Goal: Information Seeking & Learning: Learn about a topic

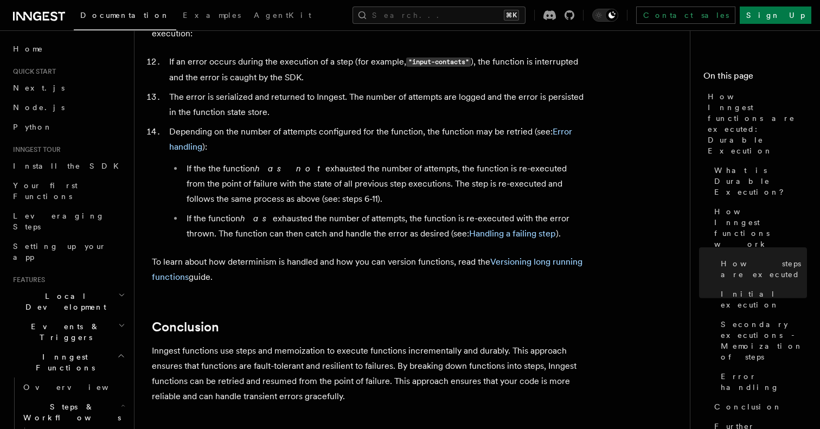
scroll to position [1844, 0]
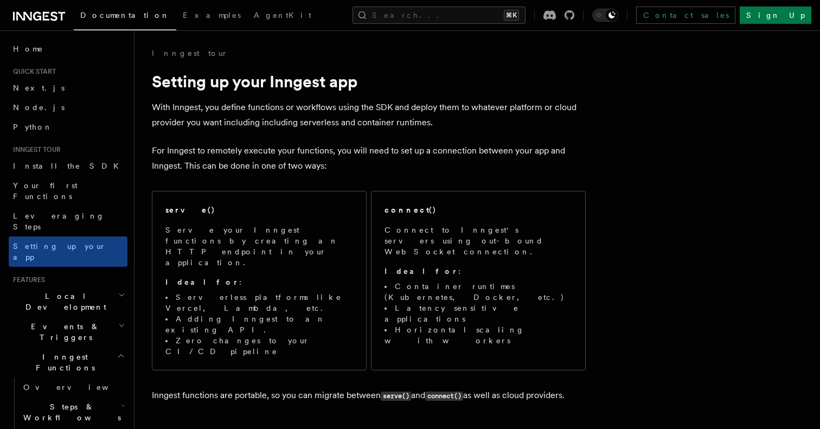
scroll to position [489, 0]
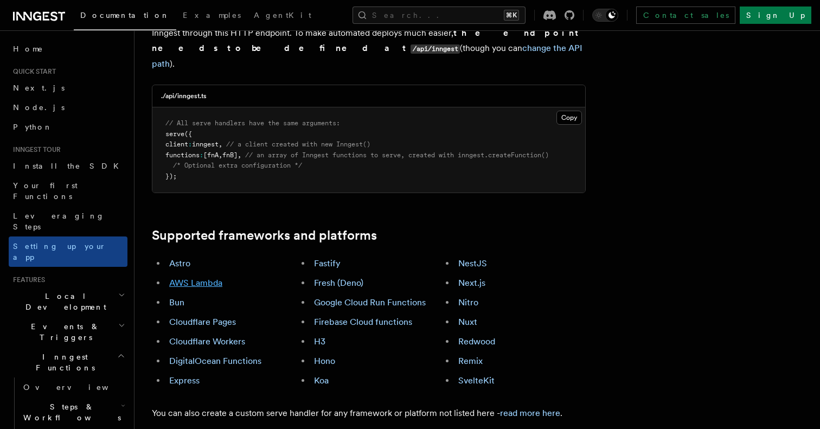
click at [197, 278] on link "AWS Lambda" at bounding box center [195, 283] width 53 height 10
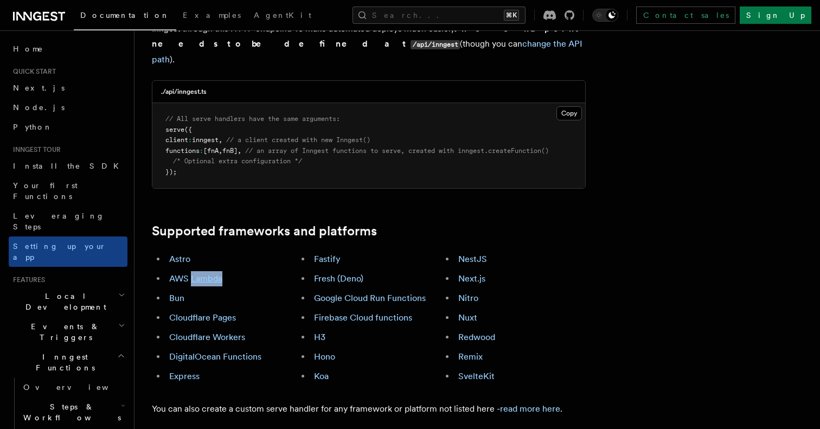
scroll to position [459, 0]
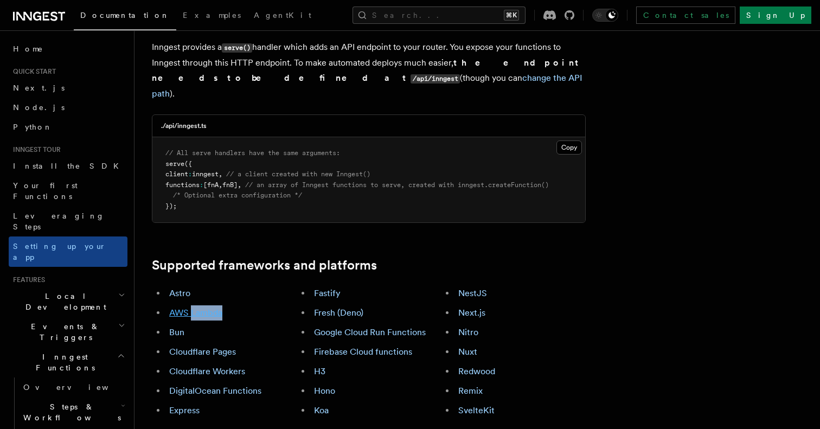
click at [183, 307] on link "AWS Lambda" at bounding box center [195, 312] width 53 height 10
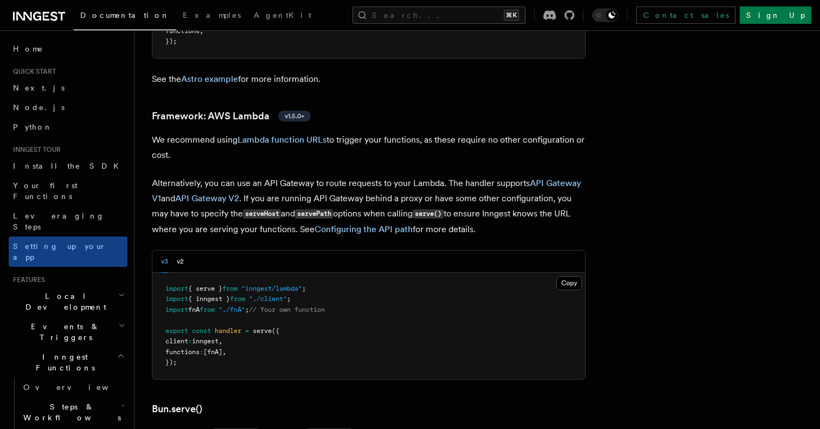
scroll to position [1080, 0]
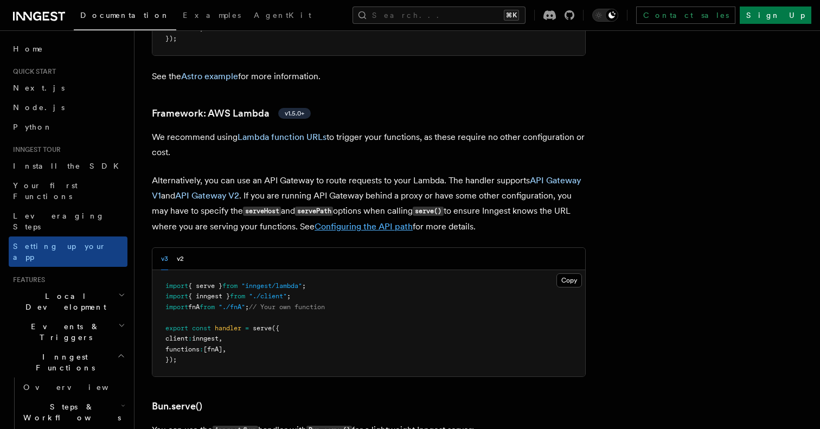
click at [373, 221] on link "Configuring the API path" at bounding box center [364, 226] width 98 height 10
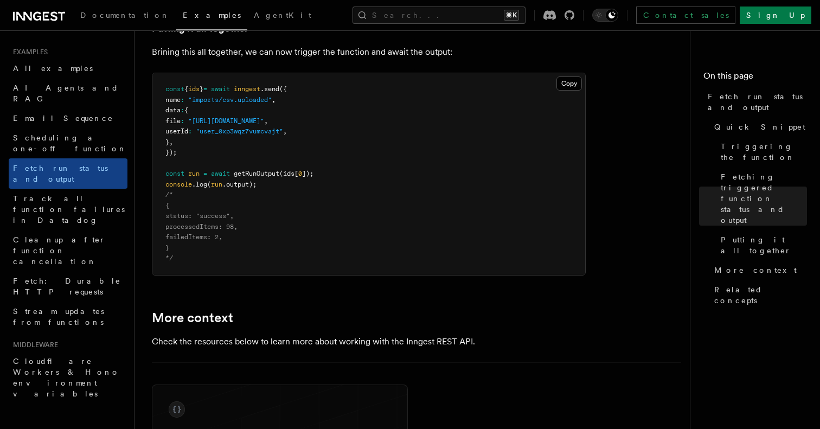
scroll to position [1431, 0]
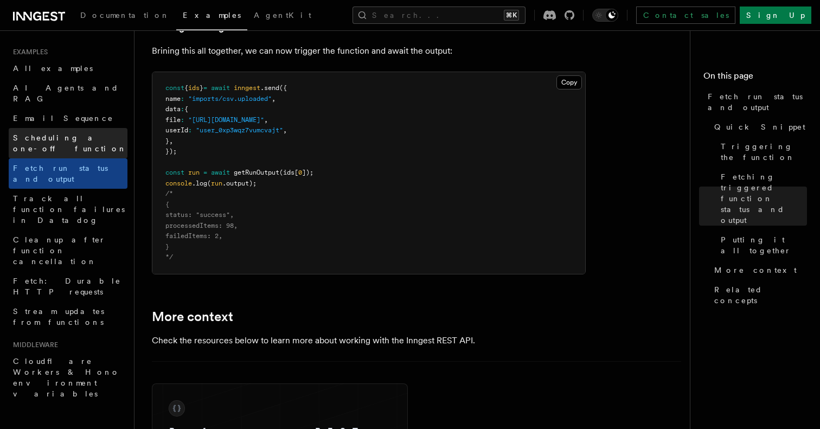
click at [99, 133] on span "Scheduling a one-off function" at bounding box center [70, 143] width 114 height 20
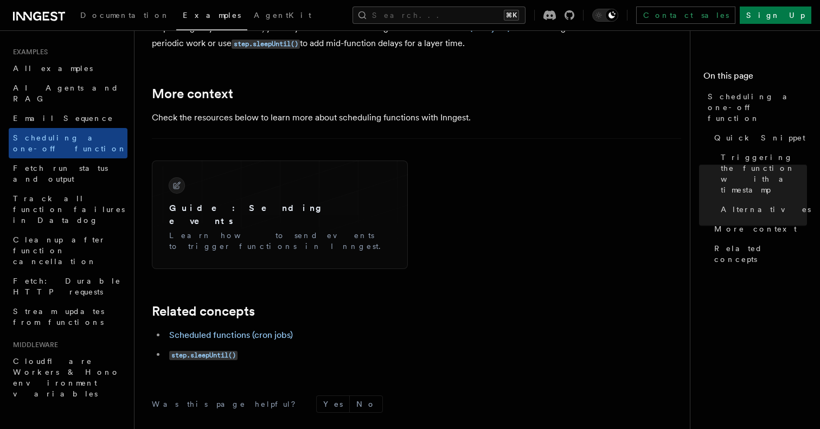
scroll to position [794, 0]
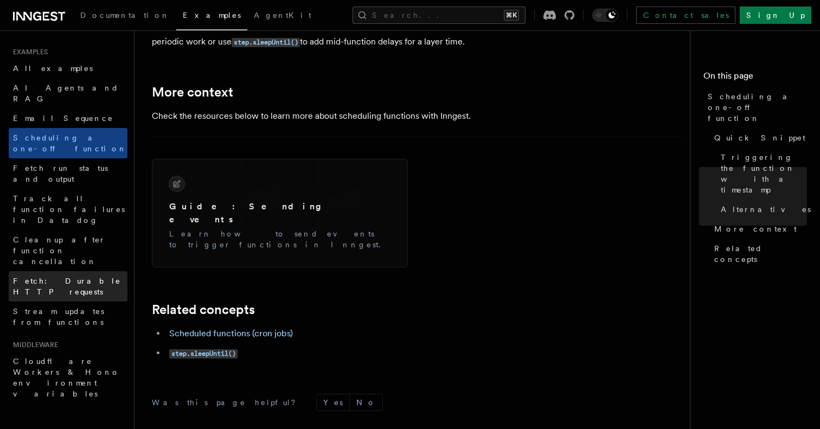
click at [84, 277] on span "Fetch: Durable HTTP requests" at bounding box center [67, 287] width 108 height 20
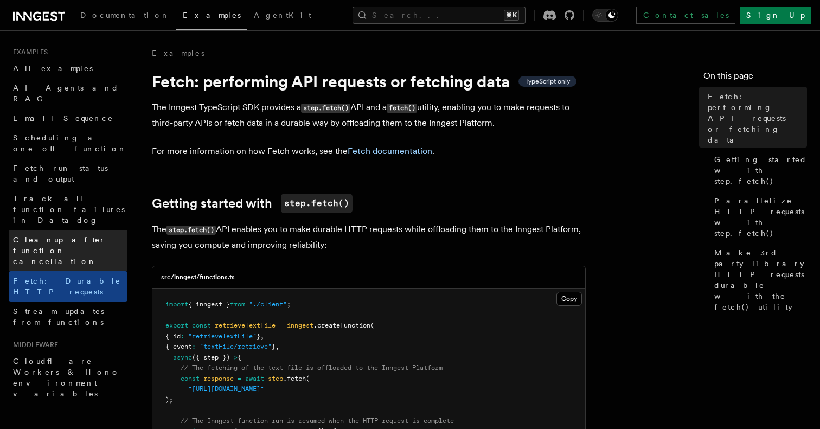
click at [74, 234] on span "Cleanup after function cancellation" at bounding box center [70, 250] width 114 height 33
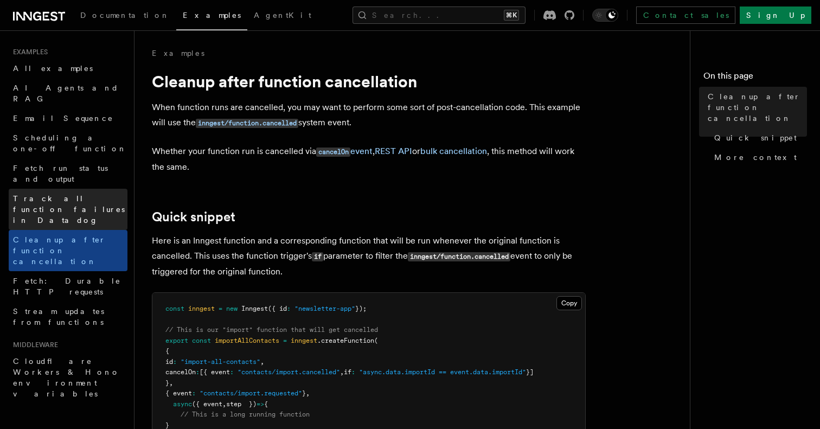
click at [47, 193] on span "Track all function failures in Datadog" at bounding box center [70, 209] width 114 height 33
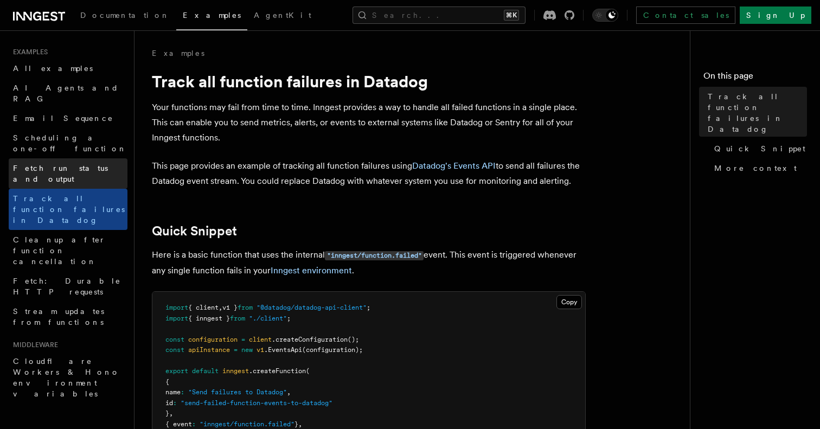
click at [41, 164] on span "Fetch run status and output" at bounding box center [60, 174] width 95 height 20
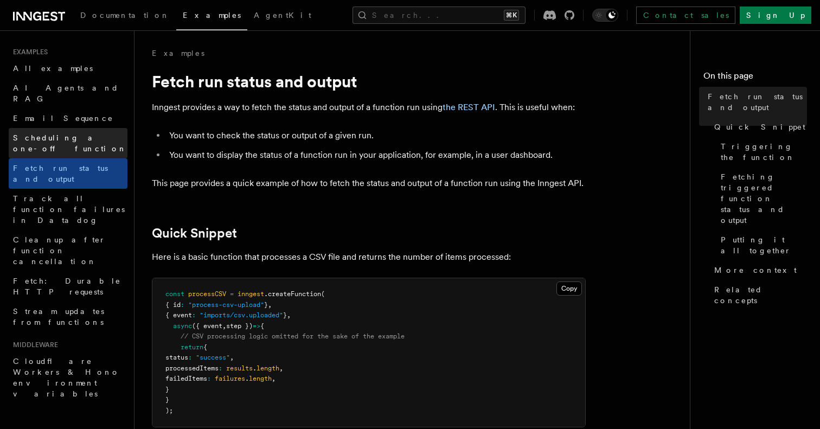
click at [39, 133] on link "Scheduling a one-off function" at bounding box center [68, 143] width 119 height 30
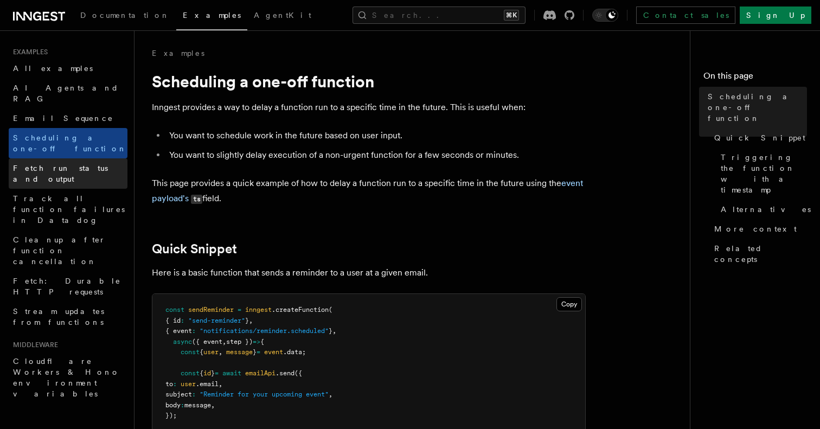
click at [40, 164] on span "Fetch run status and output" at bounding box center [60, 174] width 95 height 20
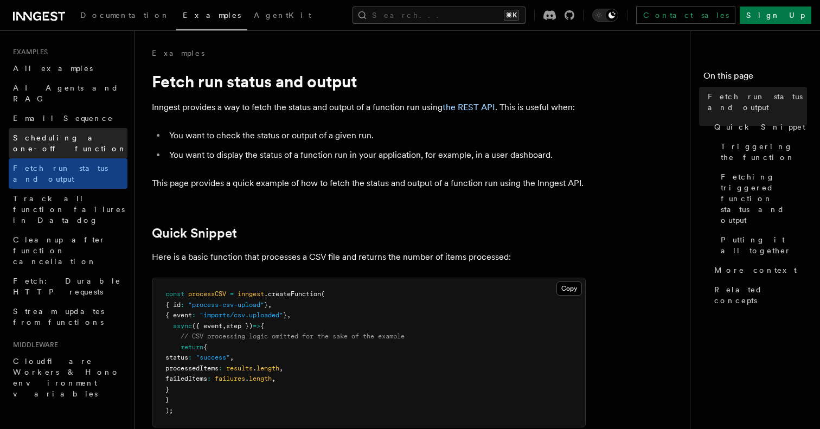
click at [36, 132] on span "Scheduling a one-off function" at bounding box center [70, 143] width 114 height 22
